Goal: Information Seeking & Learning: Understand process/instructions

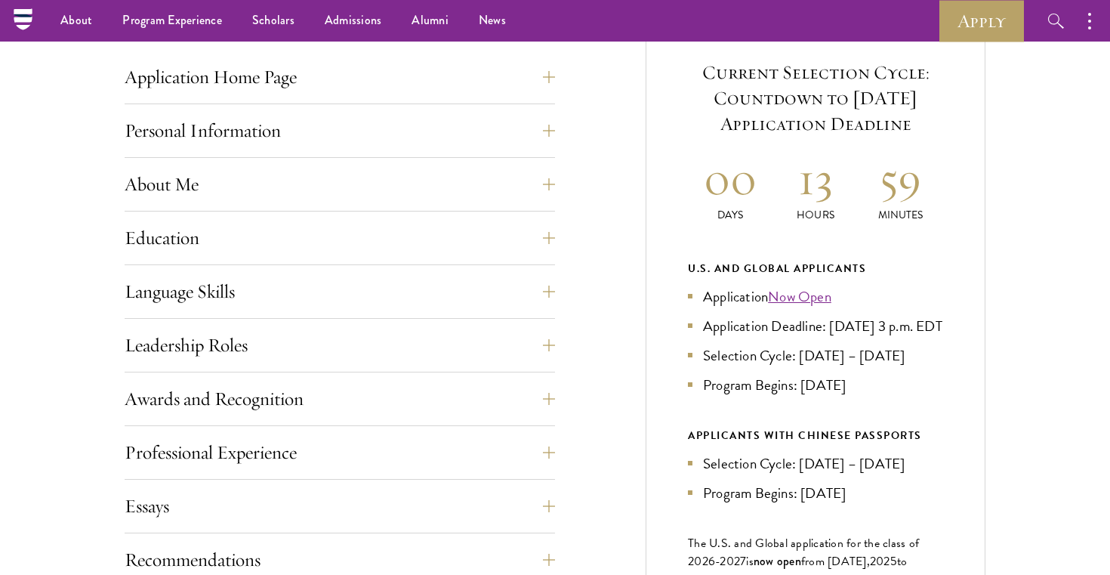
scroll to position [581, 0]
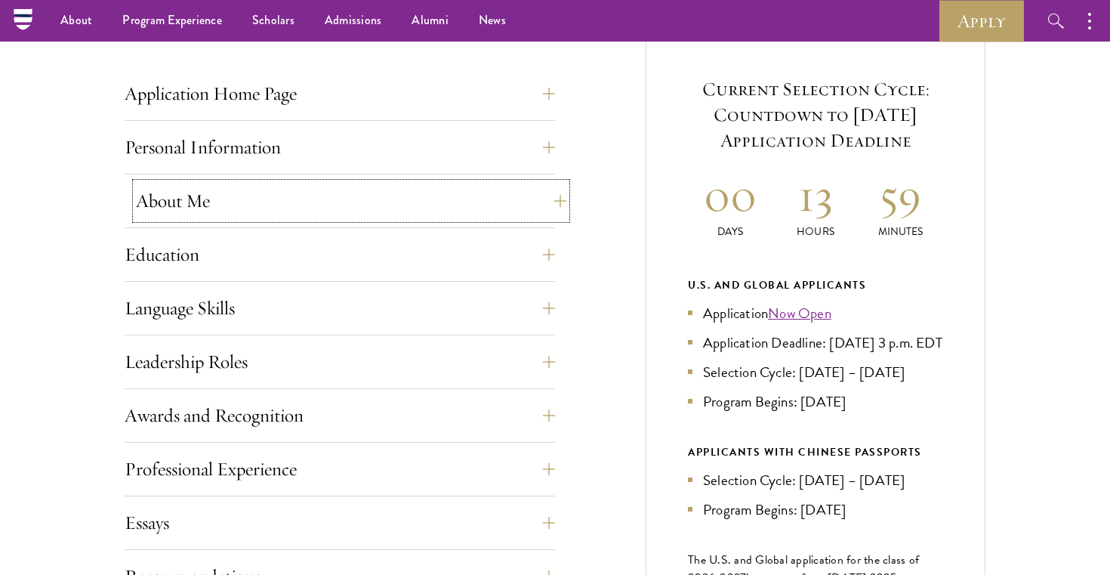
click at [303, 209] on button "About Me" at bounding box center [351, 201] width 431 height 36
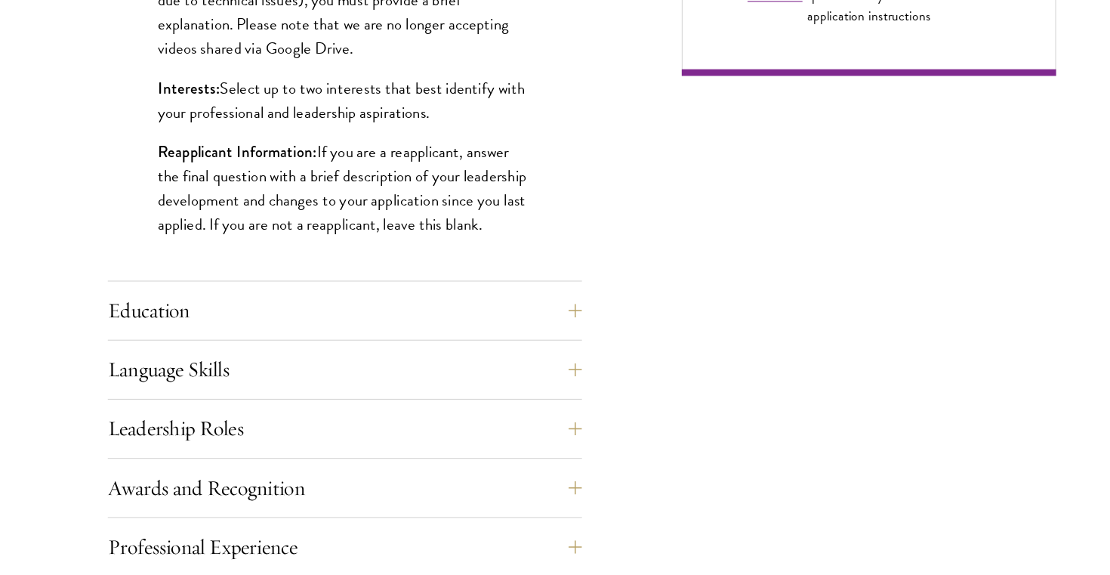
scroll to position [1236, 0]
click at [270, 344] on button "Education" at bounding box center [351, 334] width 431 height 36
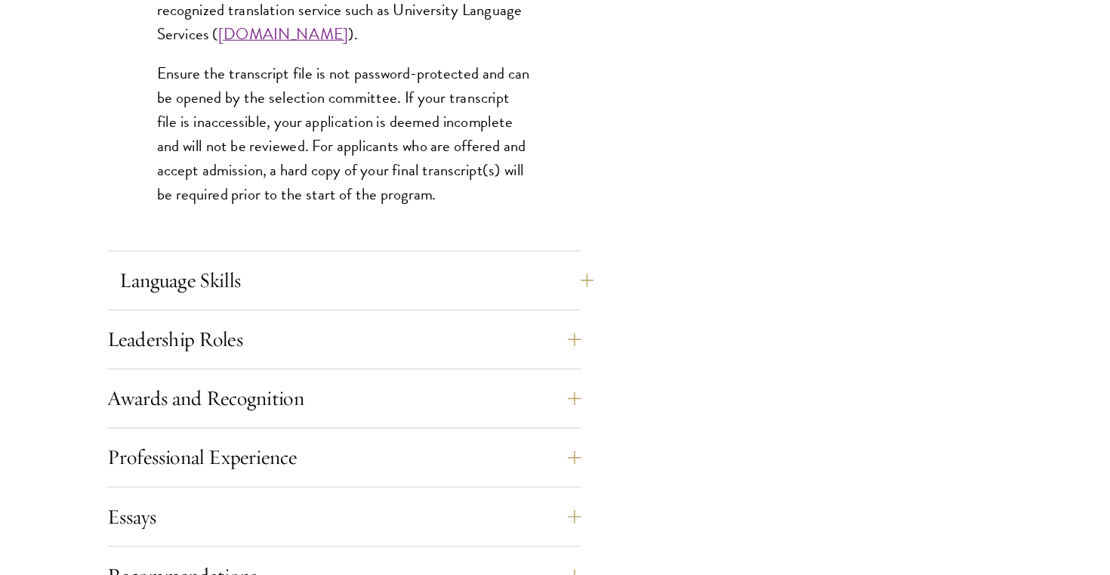
scroll to position [2364, 0]
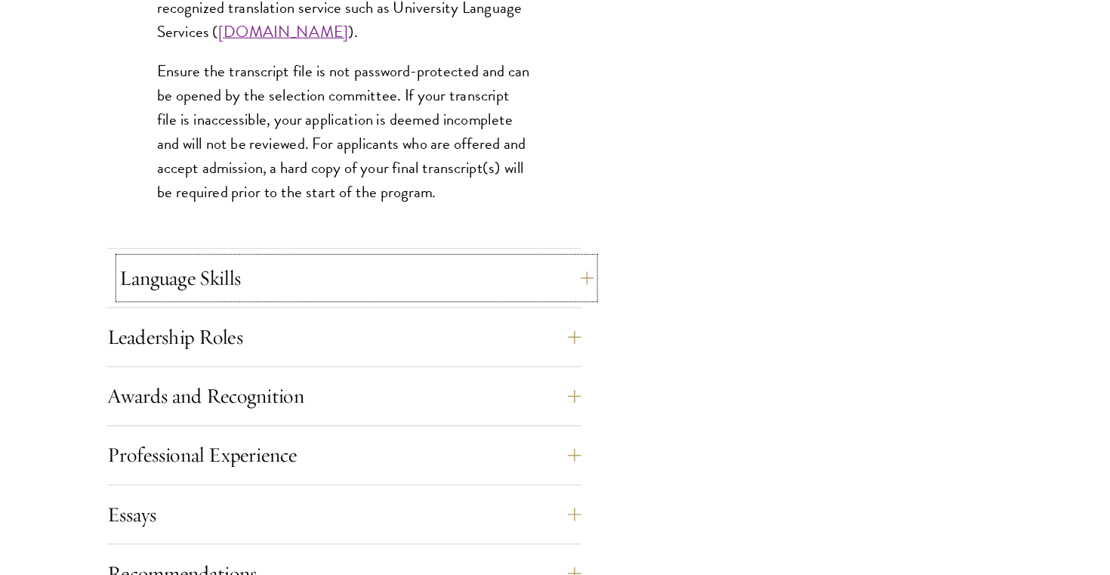
click at [274, 314] on button "Language Skills" at bounding box center [351, 305] width 431 height 36
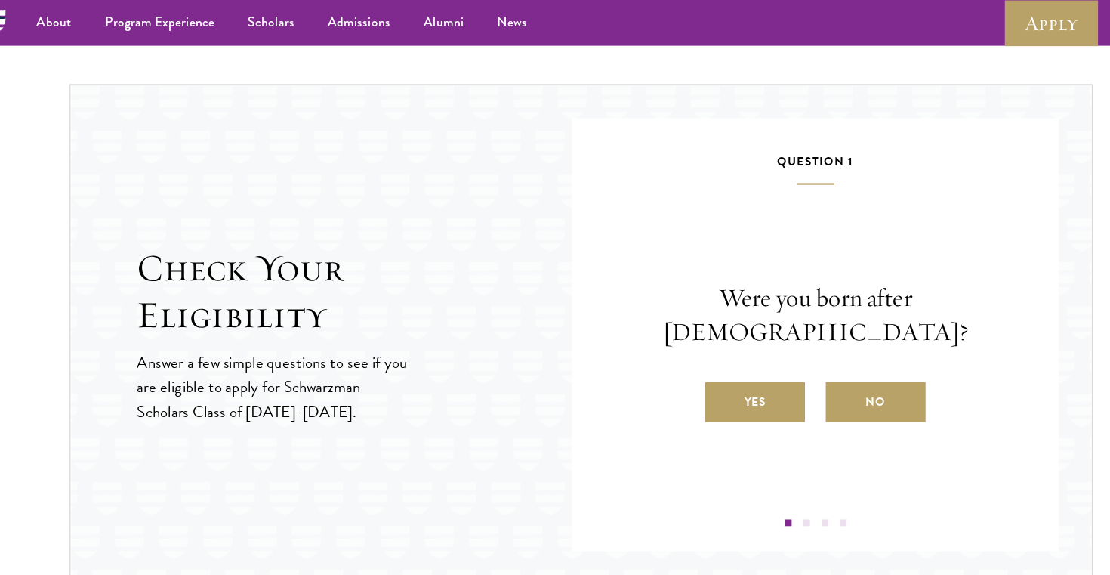
scroll to position [2266, 0]
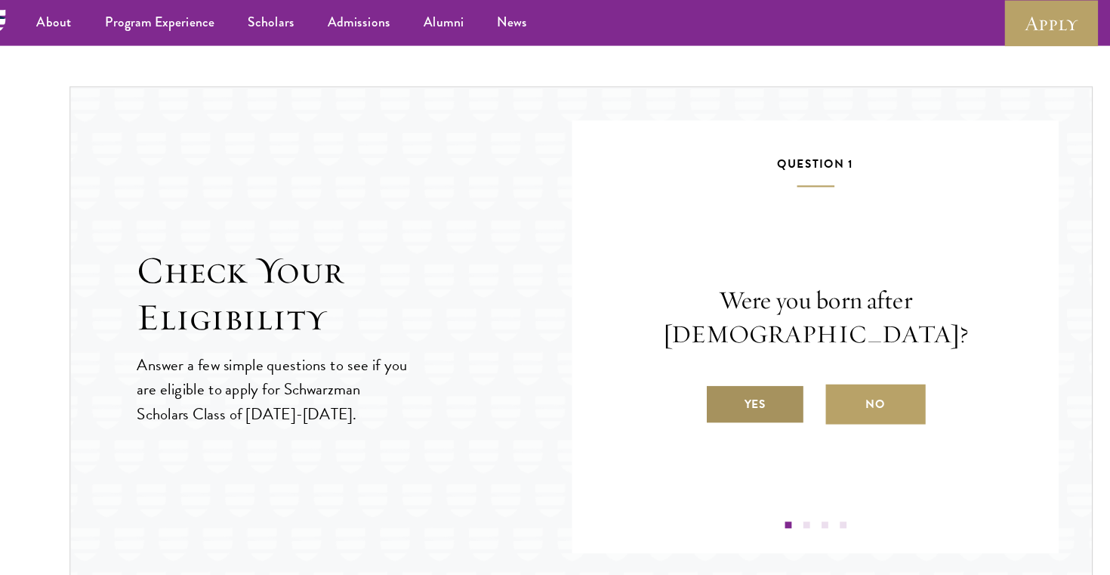
click at [741, 360] on label "Yes" at bounding box center [713, 367] width 91 height 36
click at [681, 360] on input "Yes" at bounding box center [675, 357] width 14 height 14
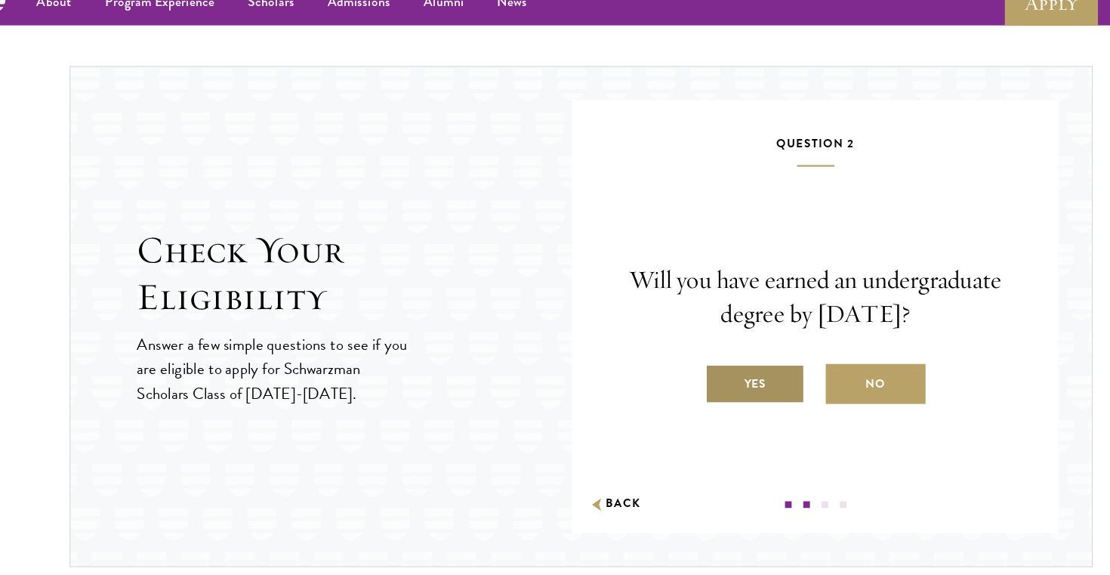
click at [734, 371] on label "Yes" at bounding box center [713, 367] width 91 height 36
click at [681, 364] on input "Yes" at bounding box center [675, 357] width 14 height 14
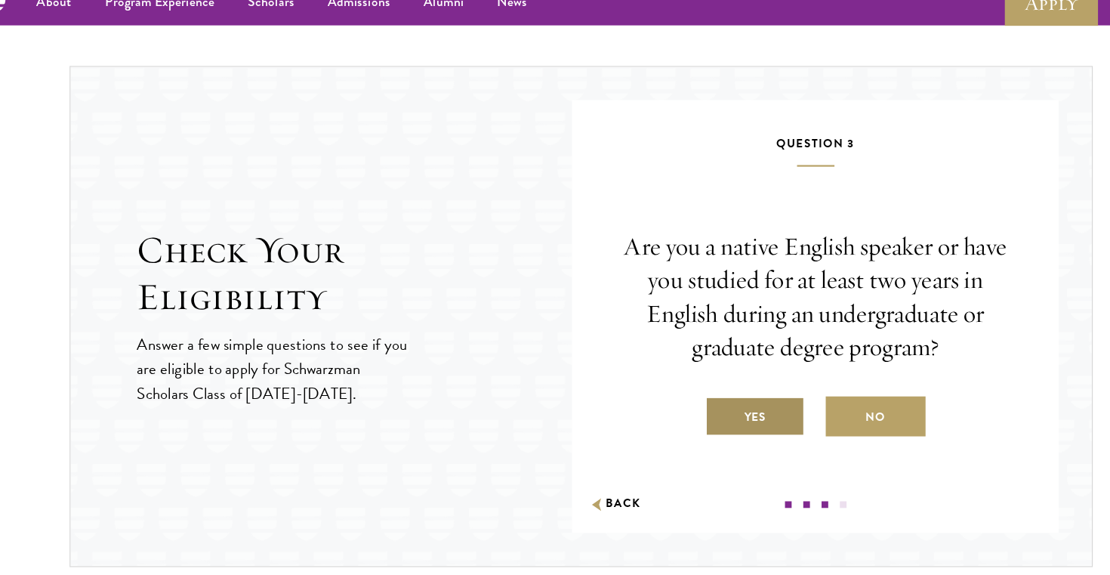
click at [733, 407] on label "Yes" at bounding box center [713, 396] width 91 height 36
click at [681, 394] on input "Yes" at bounding box center [675, 388] width 14 height 14
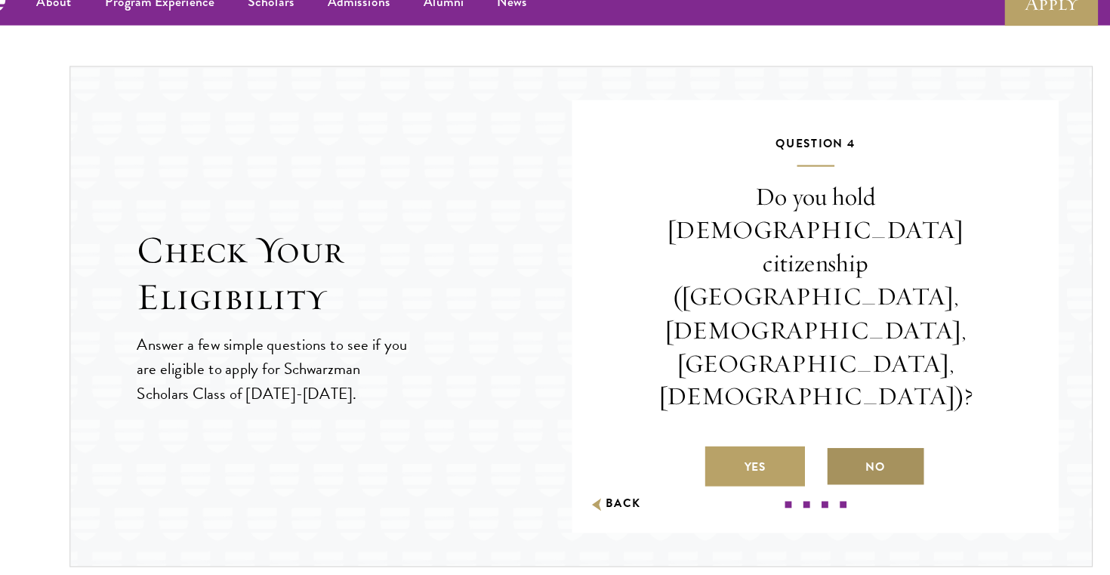
click at [800, 424] on label "No" at bounding box center [822, 442] width 91 height 36
click at [791, 426] on input "No" at bounding box center [784, 433] width 14 height 14
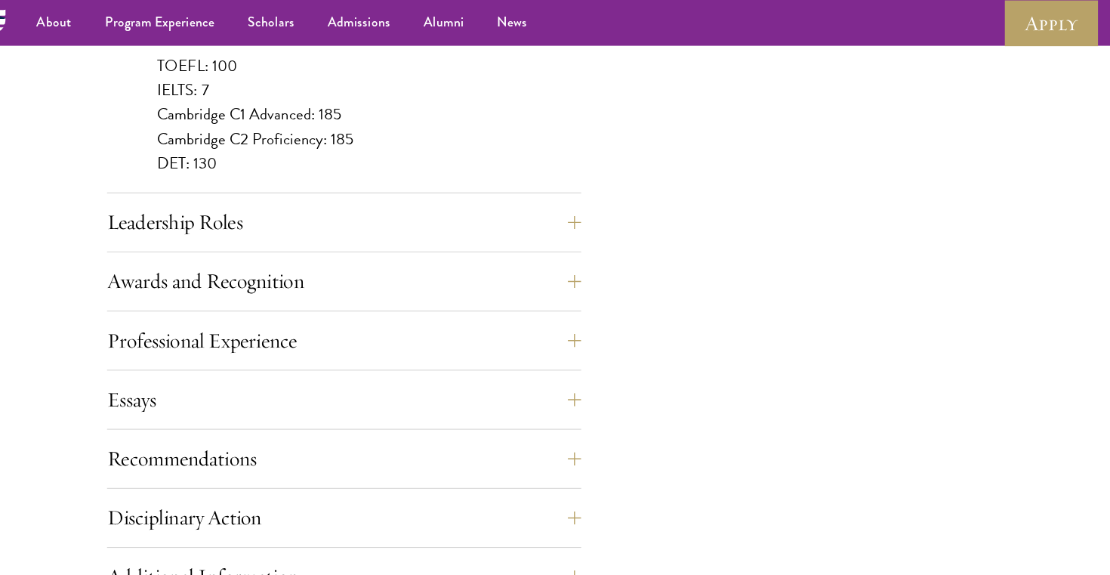
scroll to position [1484, 0]
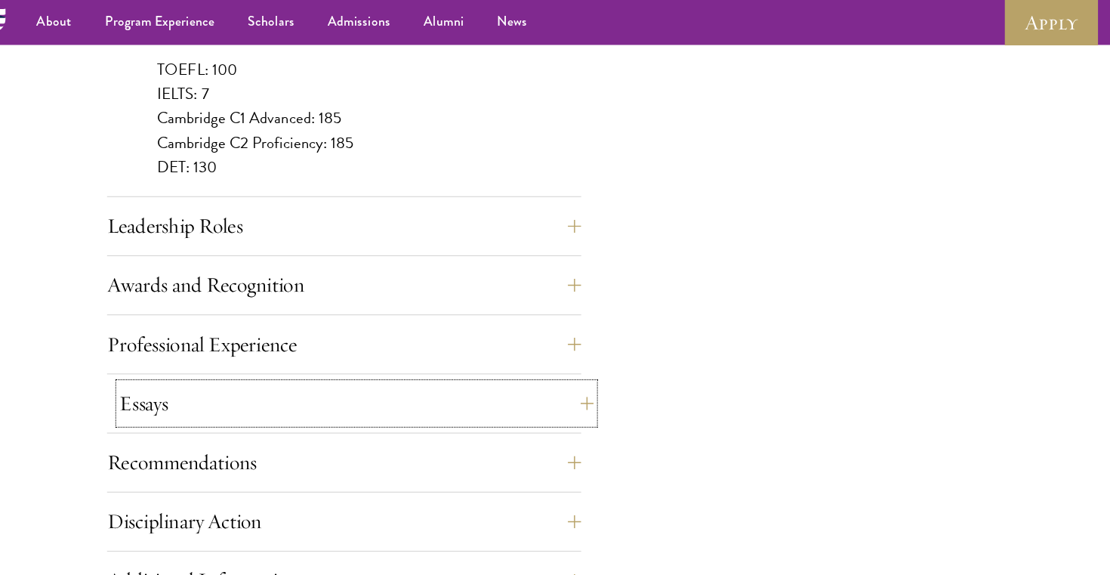
click at [542, 366] on button "Essays" at bounding box center [351, 367] width 431 height 36
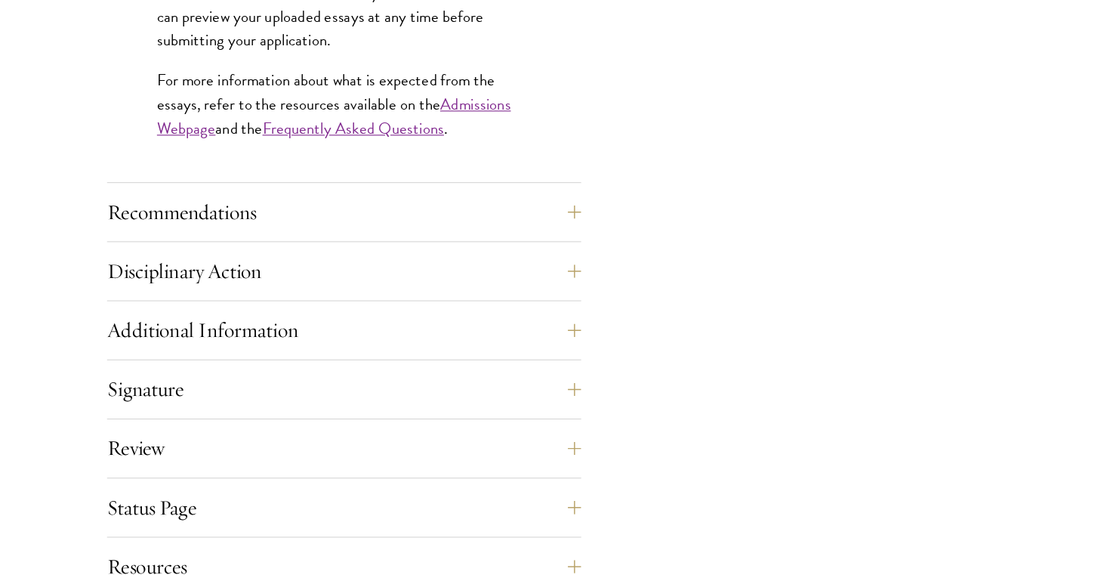
scroll to position [1477, 0]
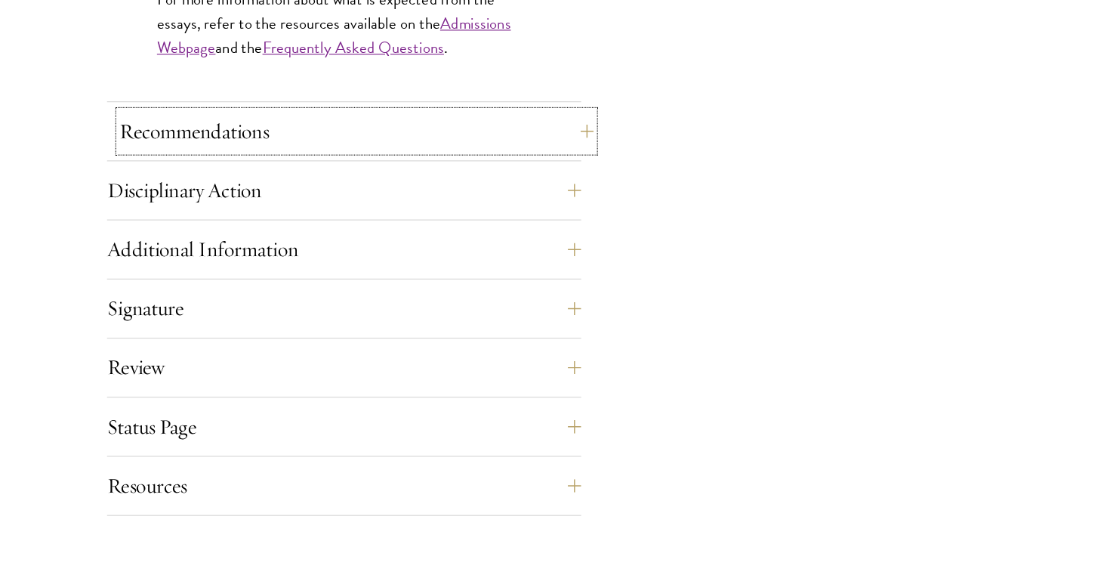
click at [550, 169] on button "Recommendations" at bounding box center [351, 172] width 431 height 36
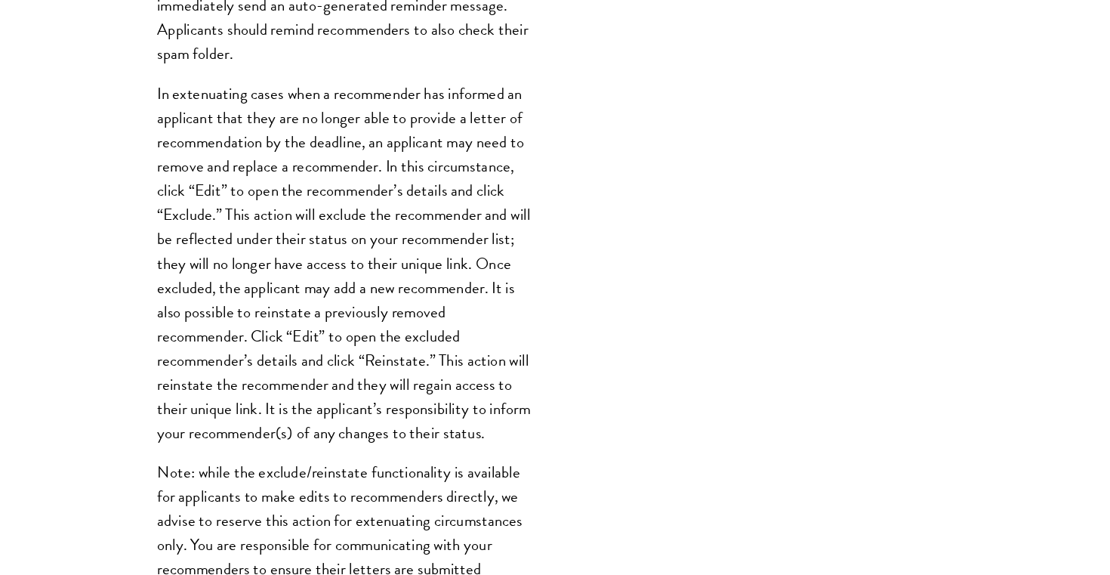
scroll to position [841, 0]
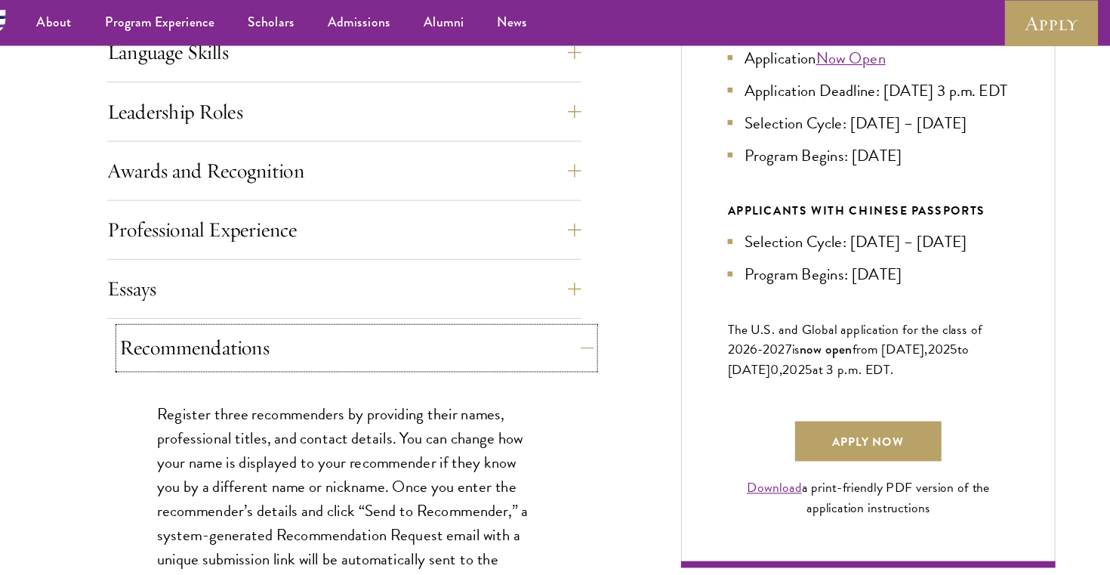
click at [542, 325] on button "Recommendations" at bounding box center [351, 316] width 431 height 36
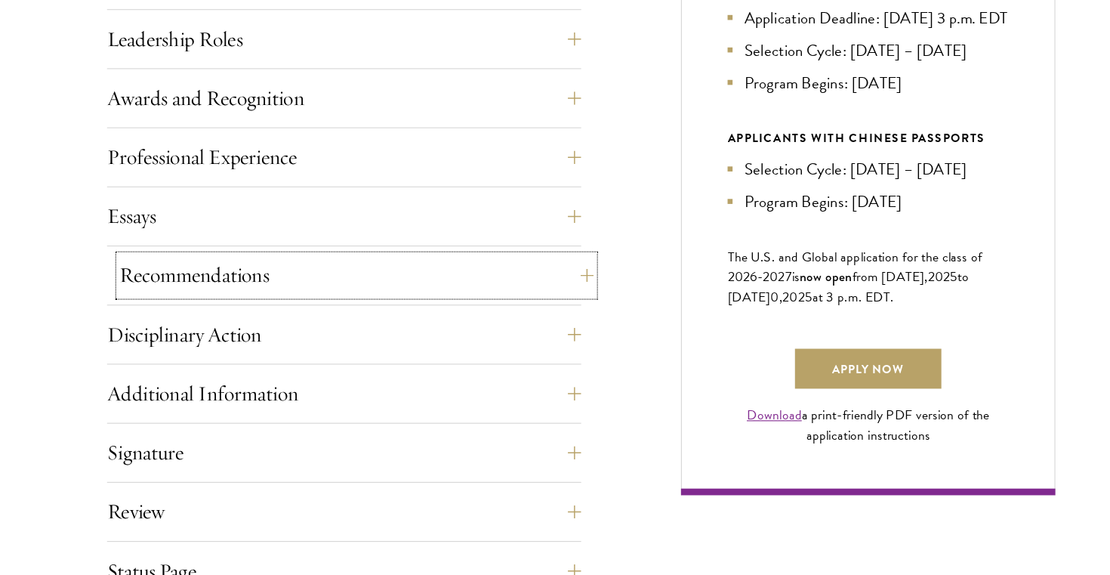
scroll to position [978, 0]
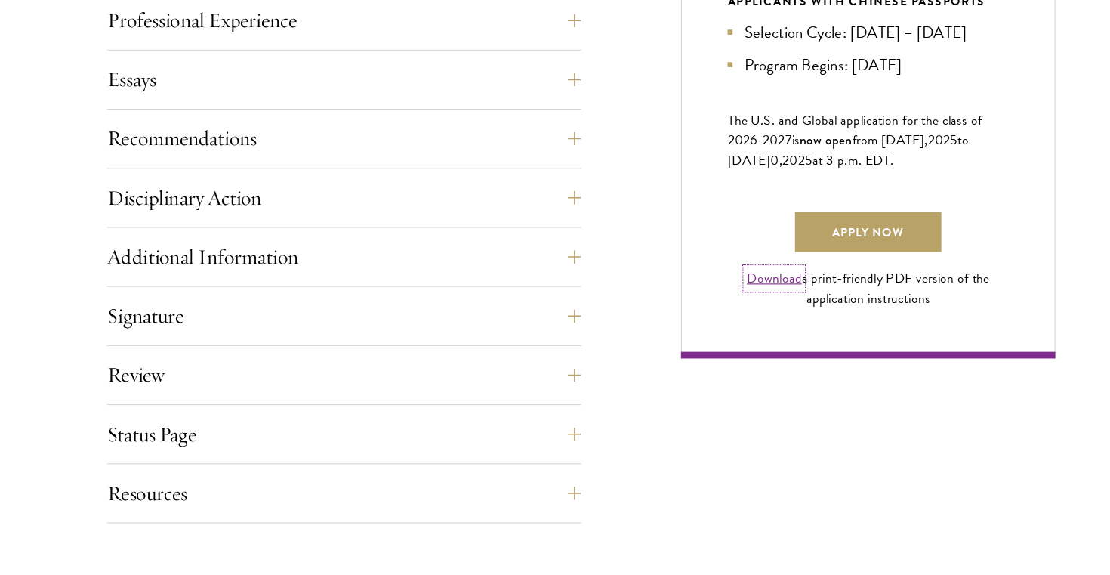
click at [742, 315] on link "Download" at bounding box center [730, 306] width 50 height 18
